Goal: Task Accomplishment & Management: Complete application form

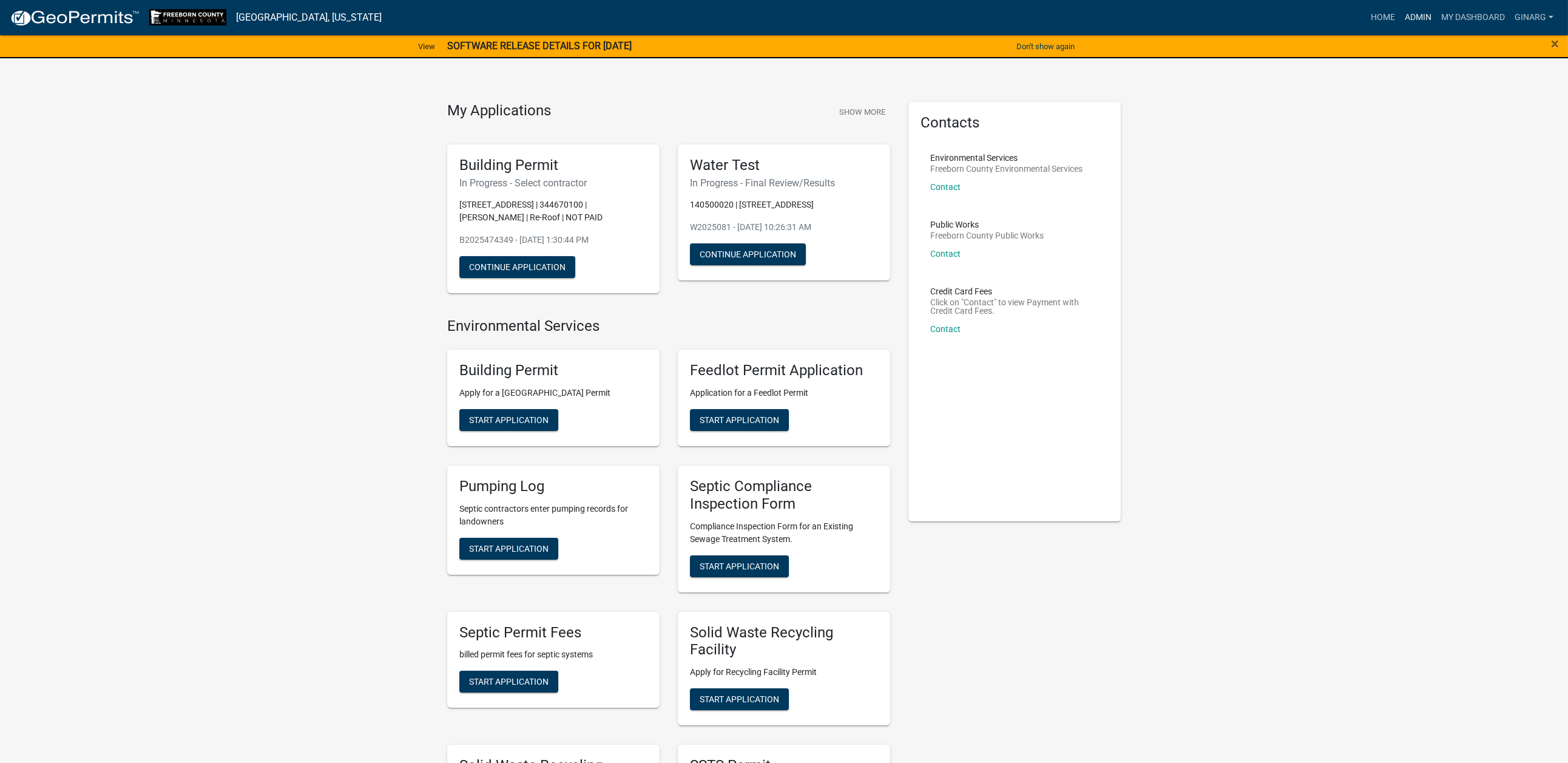
click at [1400, 29] on link "Admin" at bounding box center [1418, 17] width 36 height 23
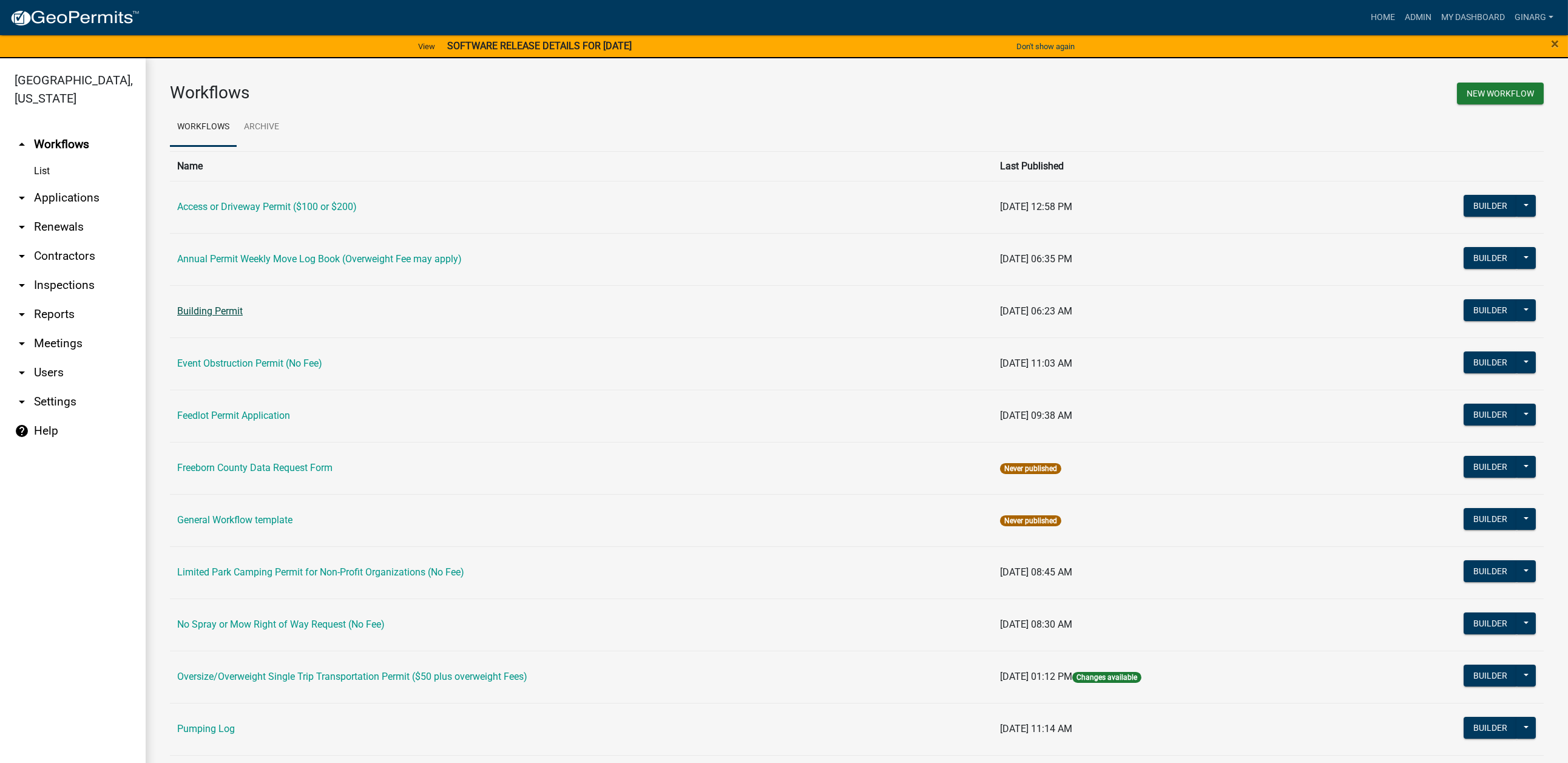
click at [207, 317] on link "Building Permit" at bounding box center [210, 310] width 65 height 11
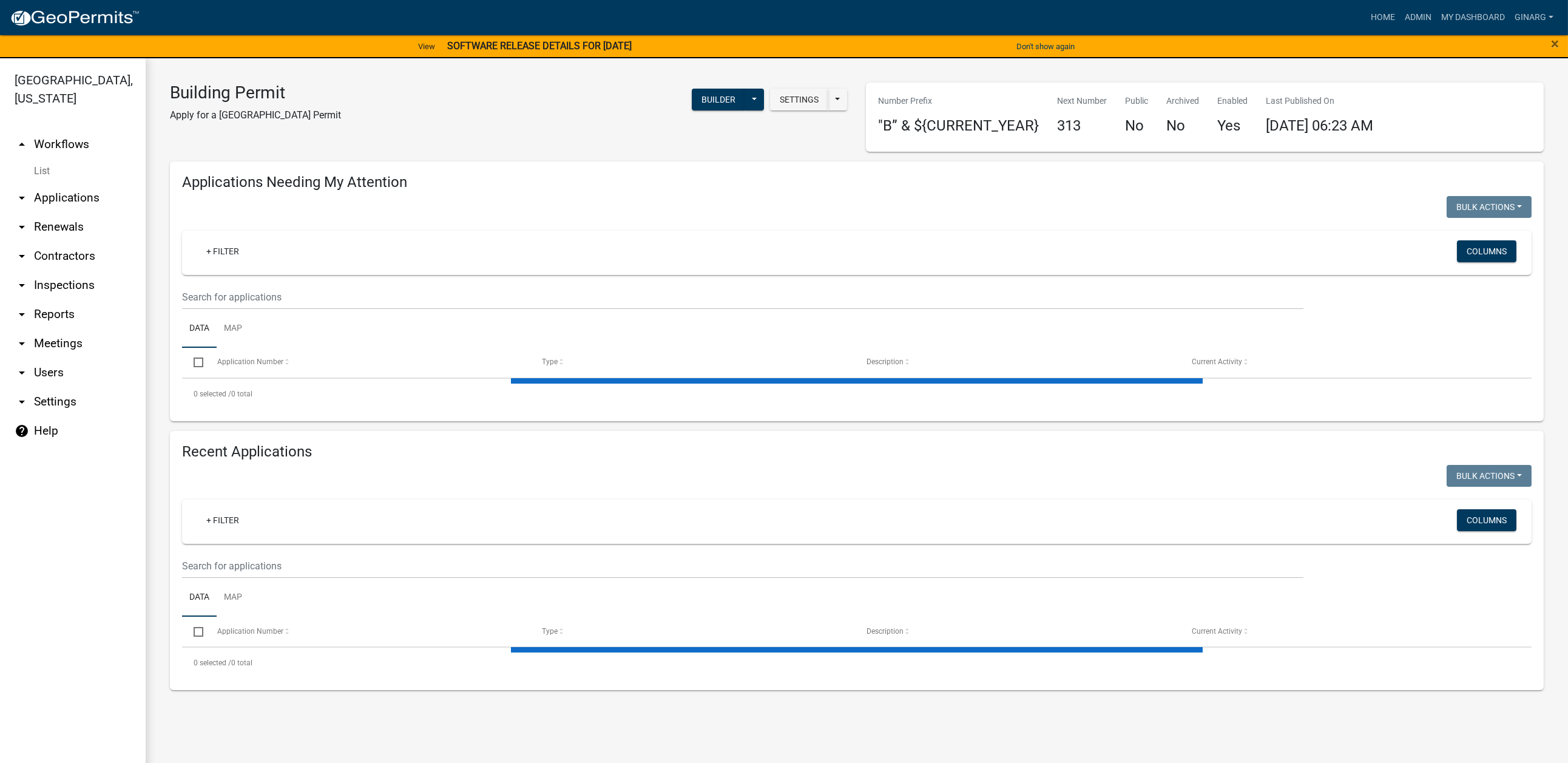
select select "3: 100"
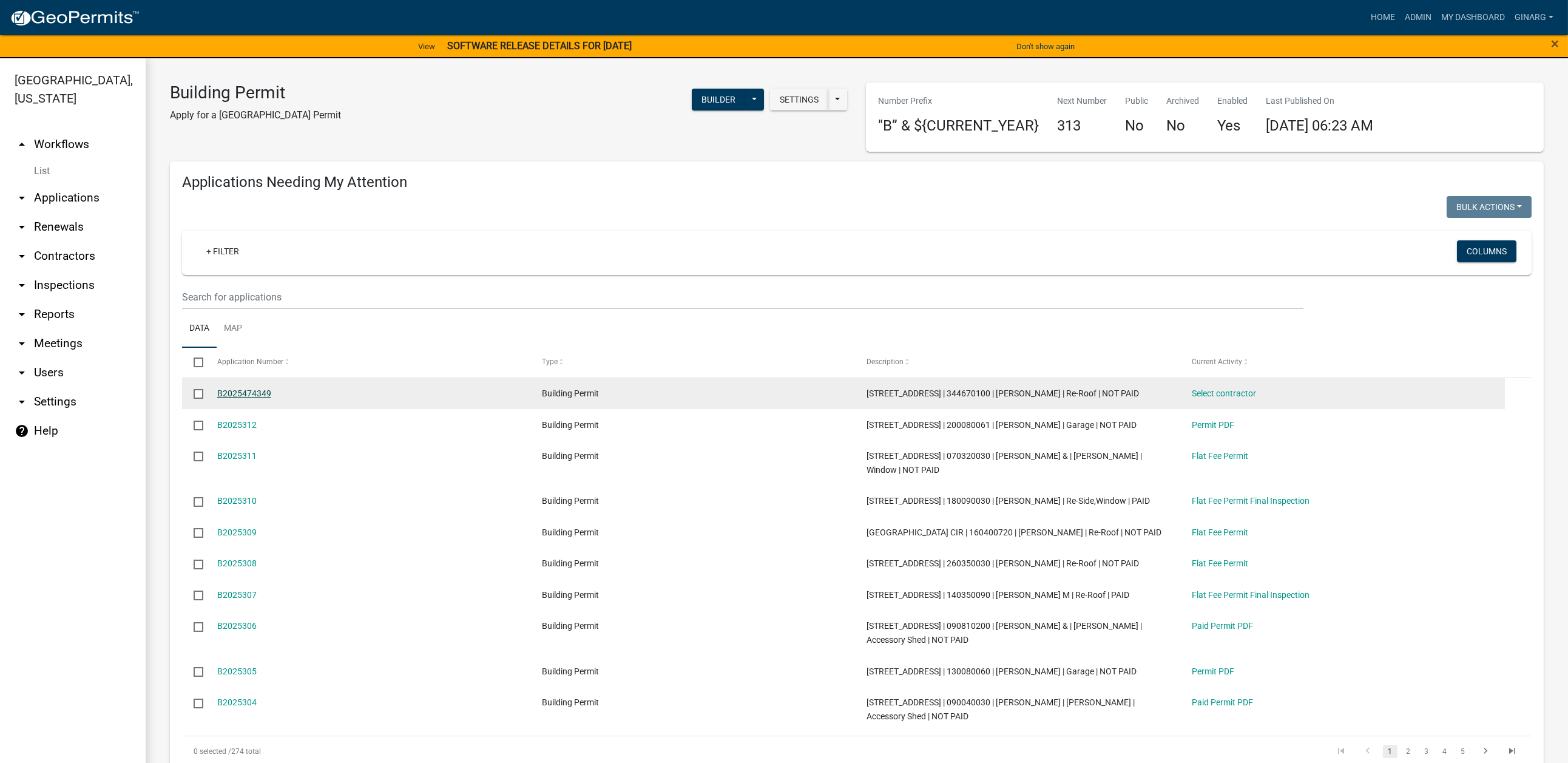
click at [266, 398] on link "B2025474349" at bounding box center [244, 393] width 54 height 10
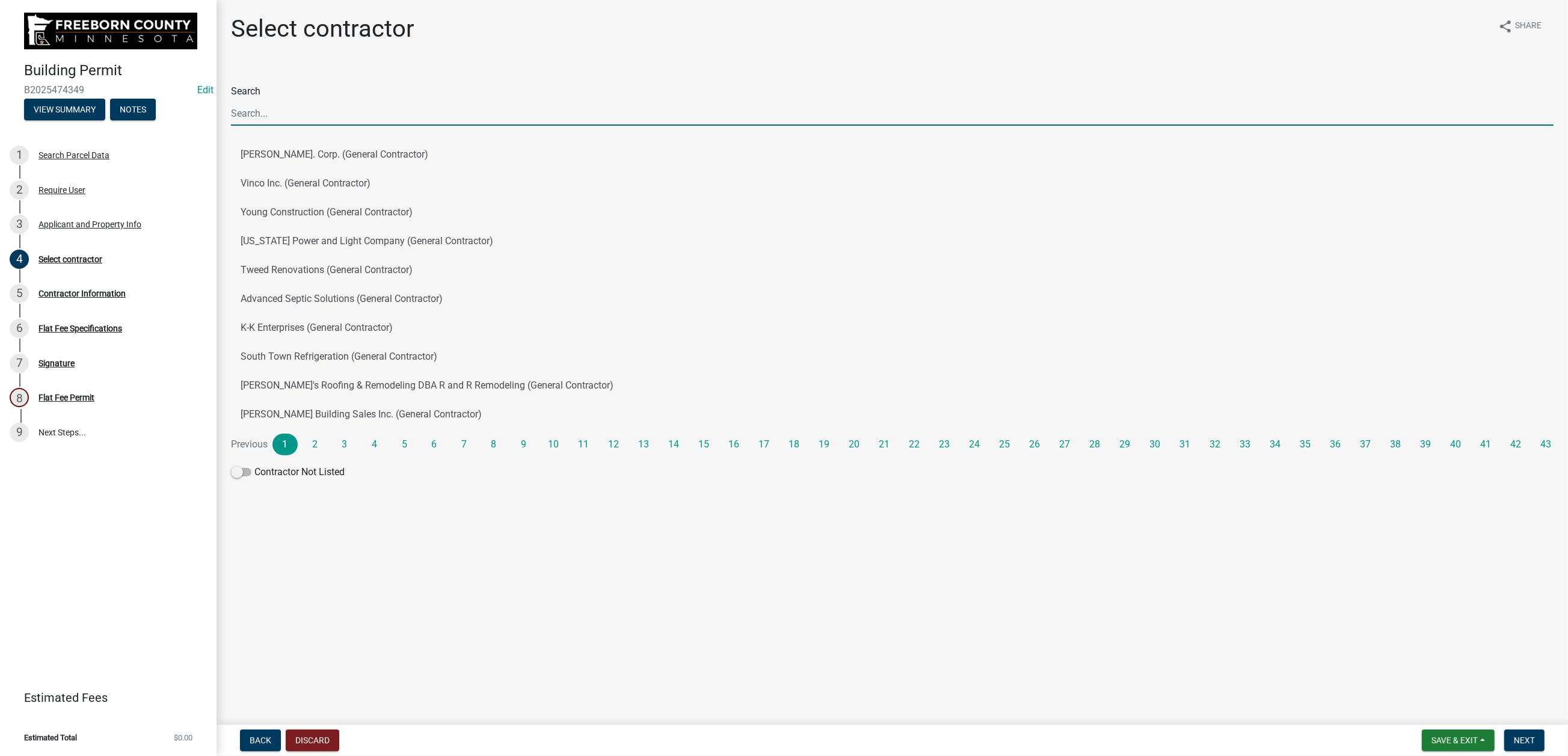
click at [293, 126] on input "Search" at bounding box center [892, 113] width 1322 height 25
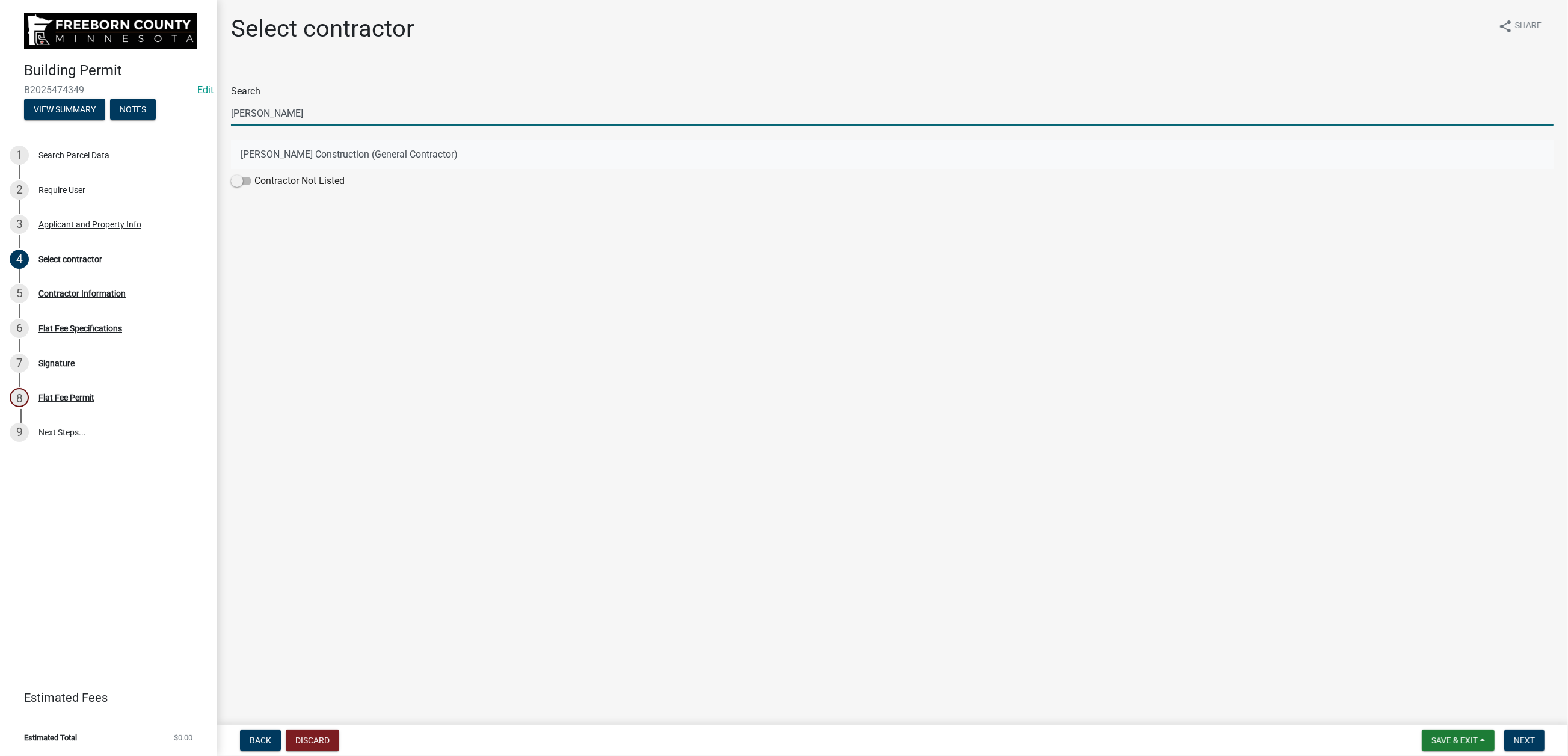
type input "[PERSON_NAME]"
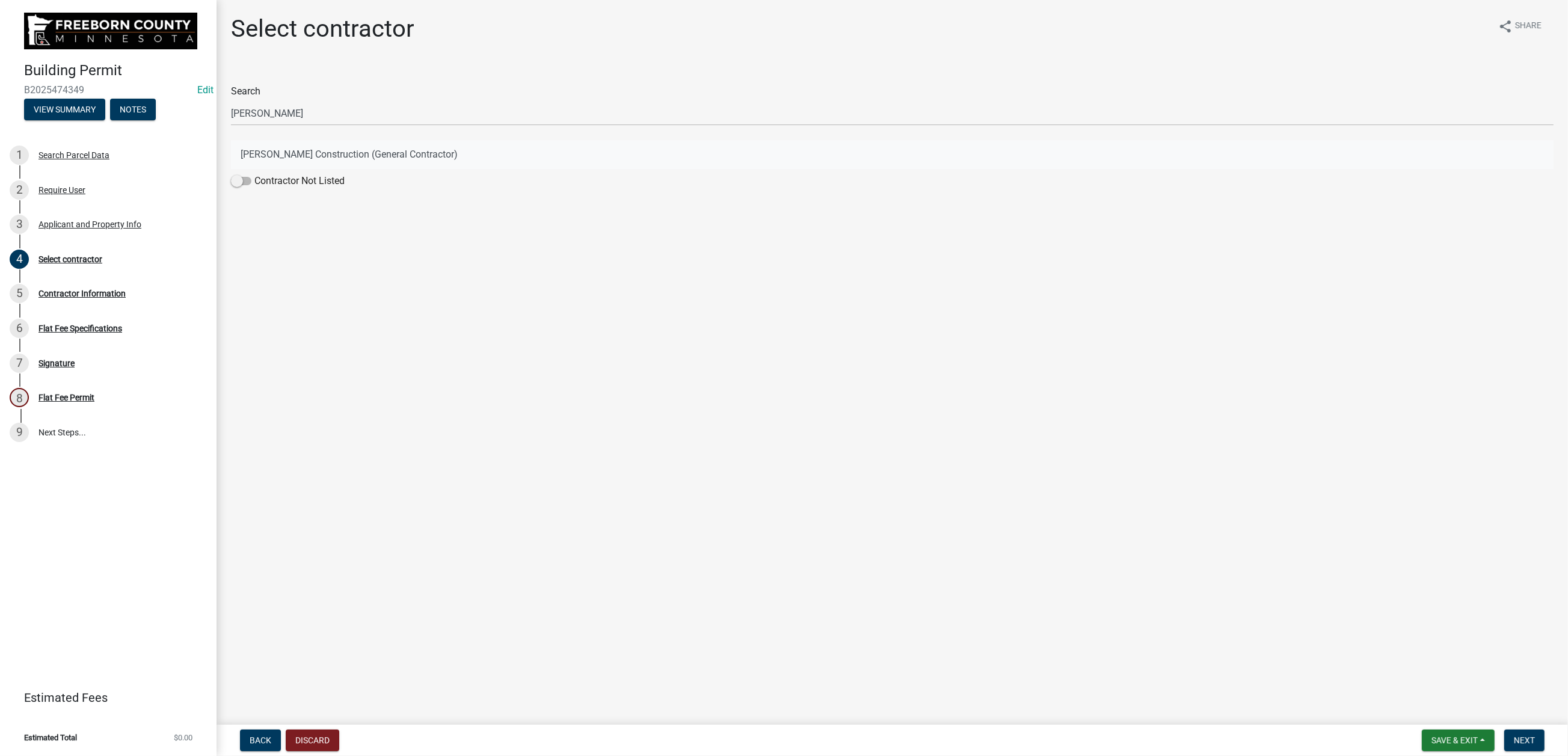
click at [345, 169] on button "[PERSON_NAME] Construction (General Contractor)" at bounding box center [892, 154] width 1322 height 29
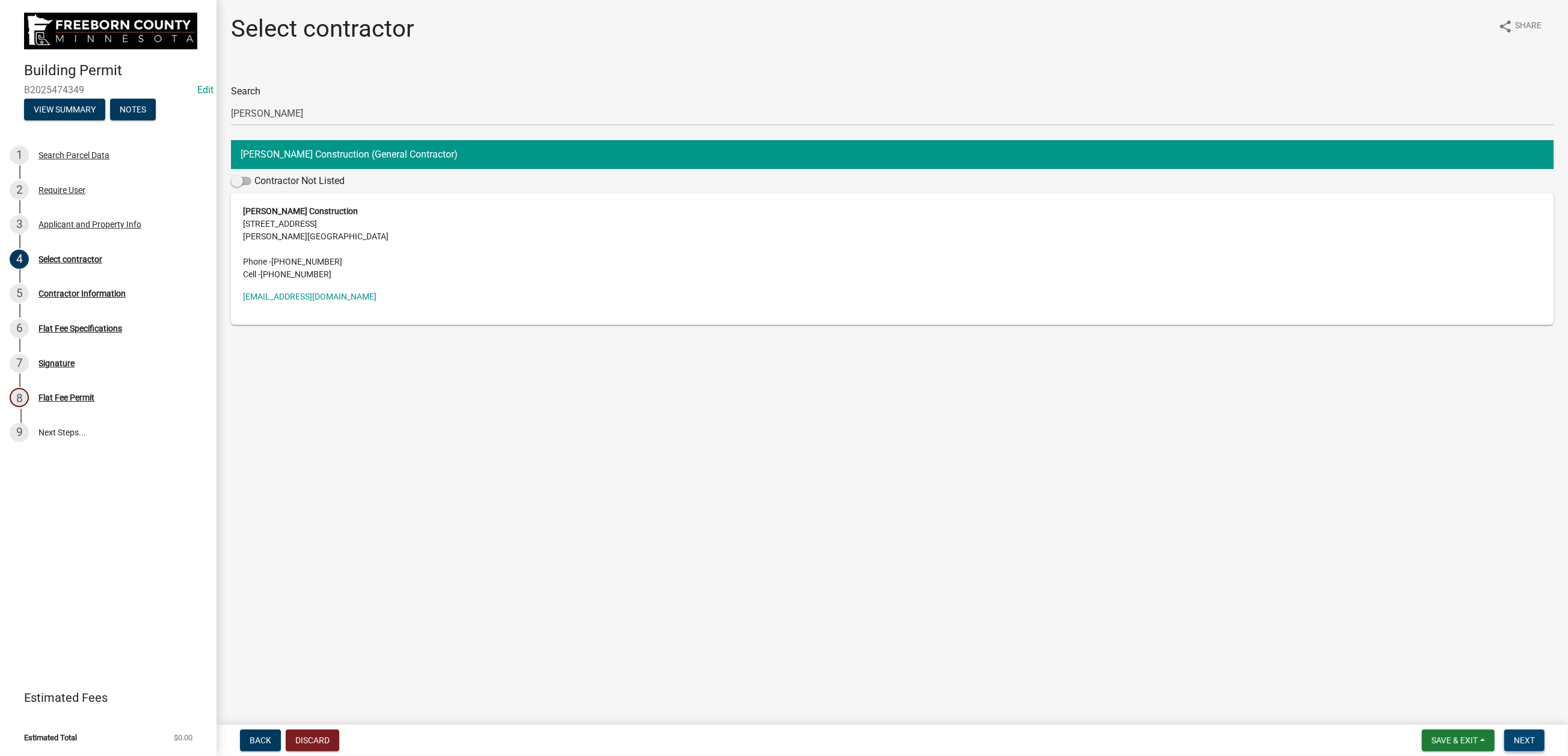
click at [1514, 736] on span "Next" at bounding box center [1524, 740] width 21 height 10
